Goal: Task Accomplishment & Management: Manage account settings

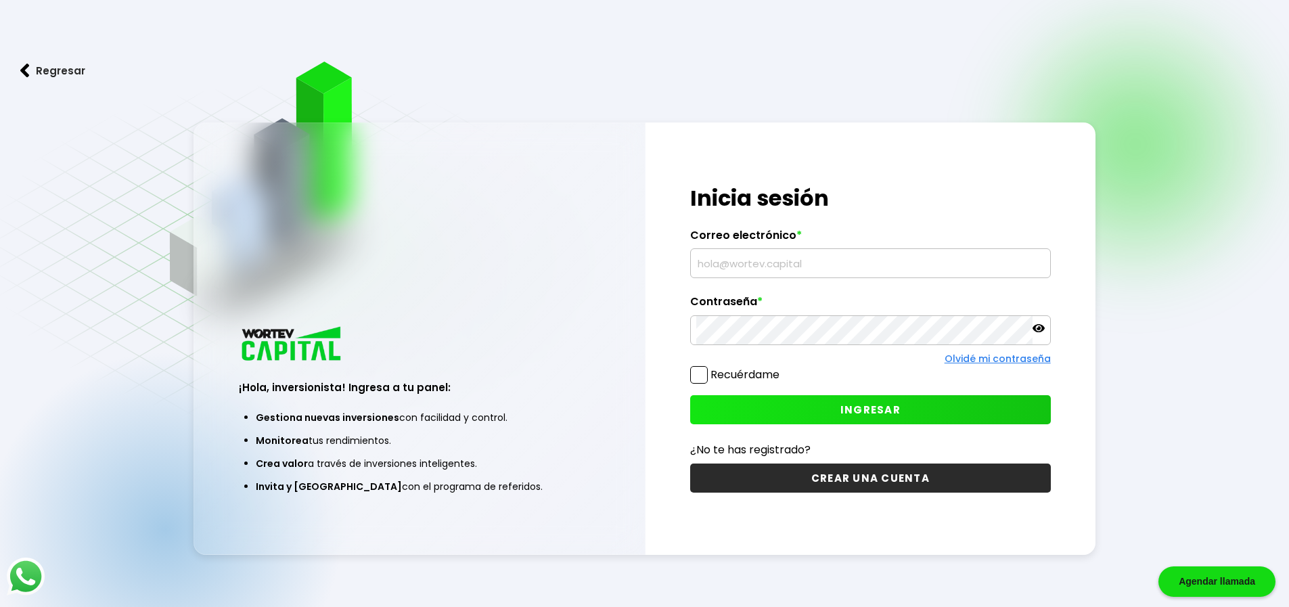
click at [793, 261] on input "text" at bounding box center [870, 263] width 349 height 28
type input "[EMAIL_ADDRESS][PERSON_NAME][DOMAIN_NAME]"
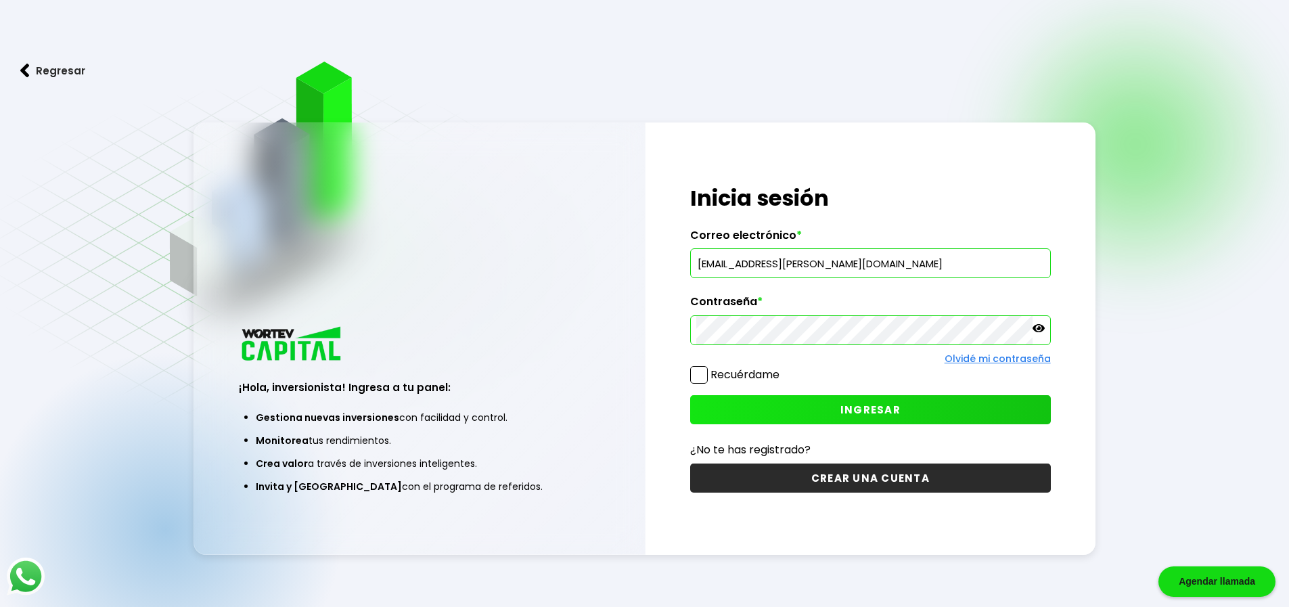
click at [879, 412] on span "INGRESAR" at bounding box center [871, 410] width 60 height 14
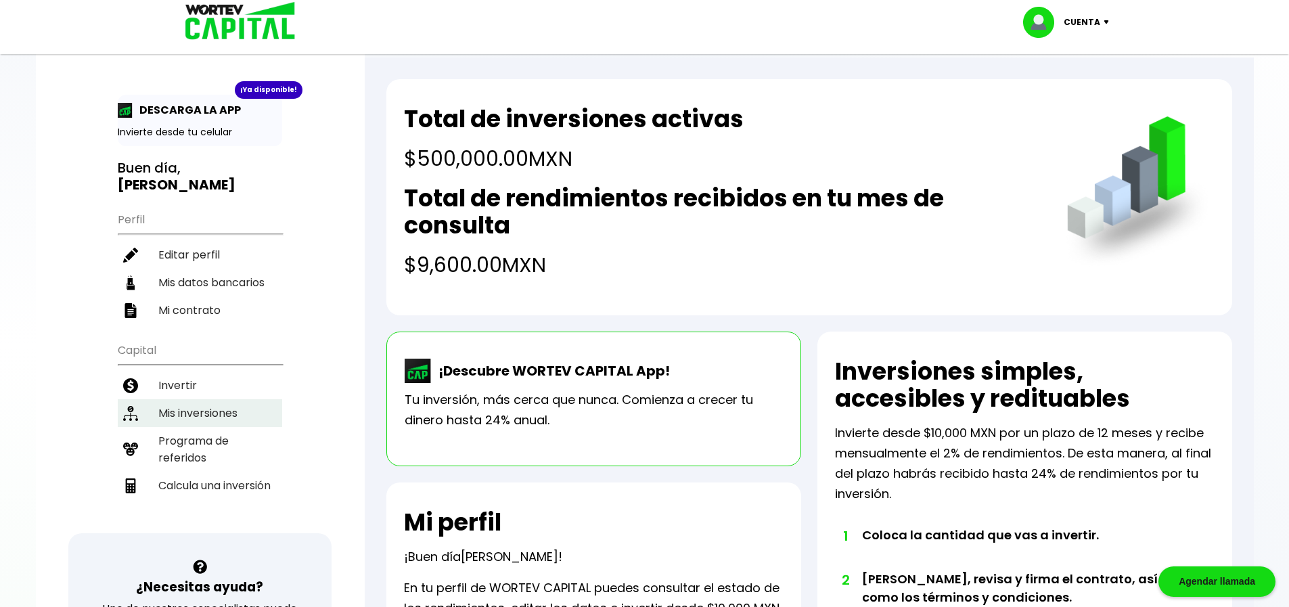
click at [185, 404] on li "Mis inversiones" at bounding box center [200, 413] width 164 height 28
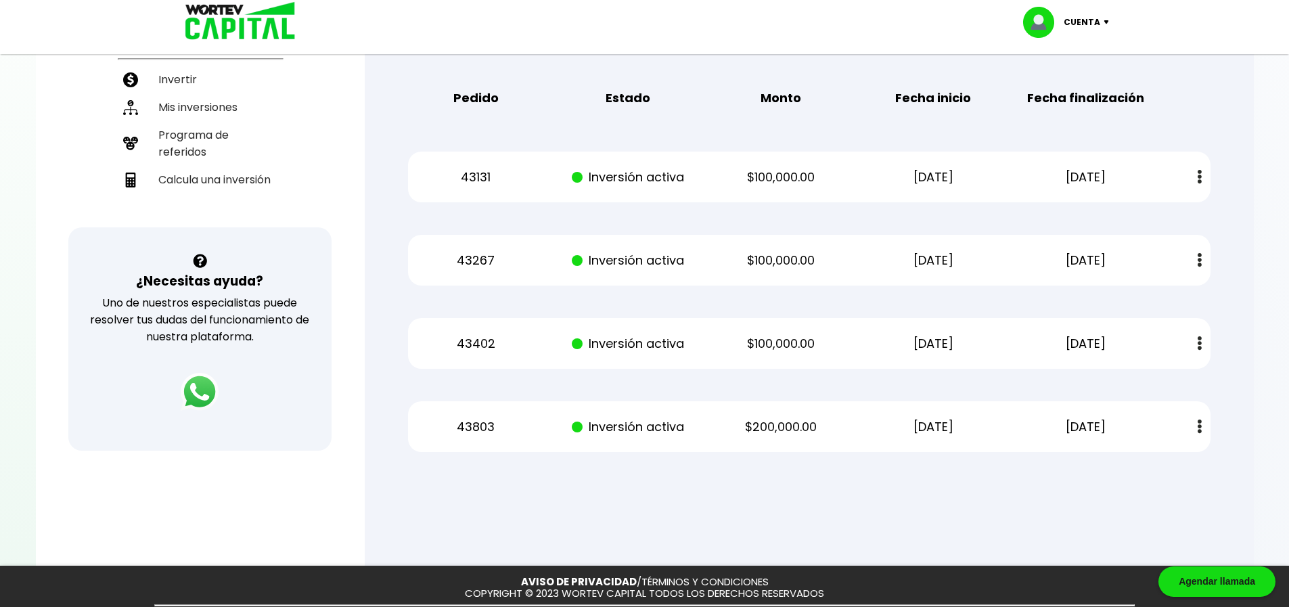
scroll to position [338, 0]
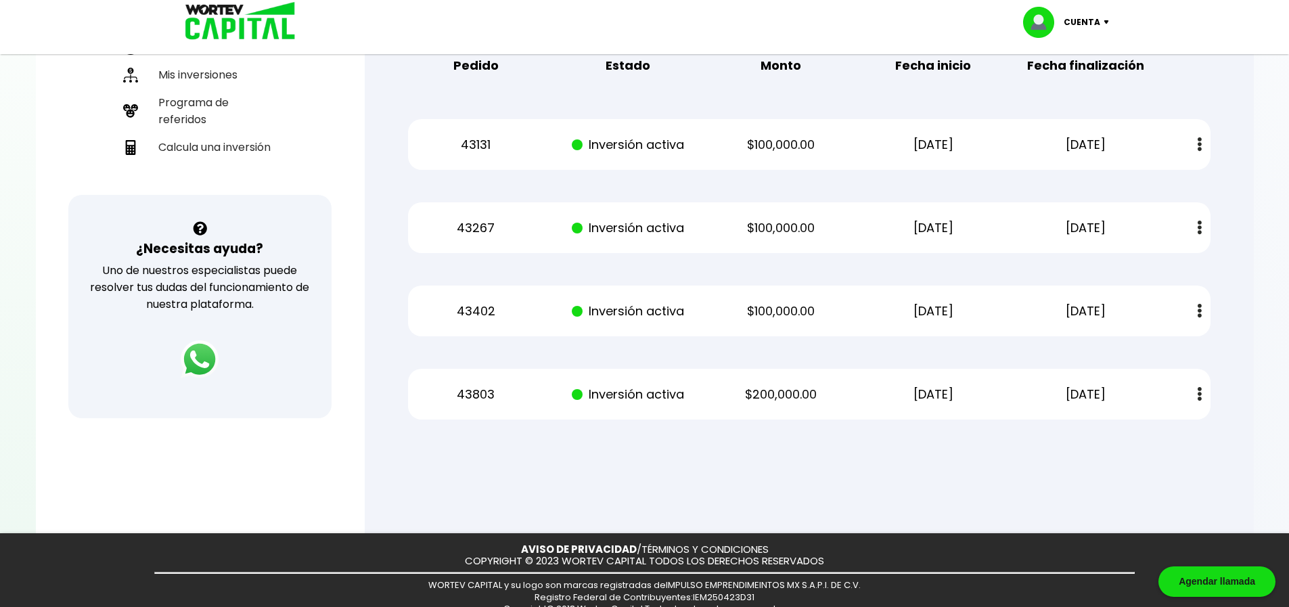
click at [1102, 21] on img at bounding box center [1109, 22] width 18 height 4
click at [1074, 86] on li "Cerrar sesión" at bounding box center [1068, 90] width 108 height 28
